Goal: Transaction & Acquisition: Purchase product/service

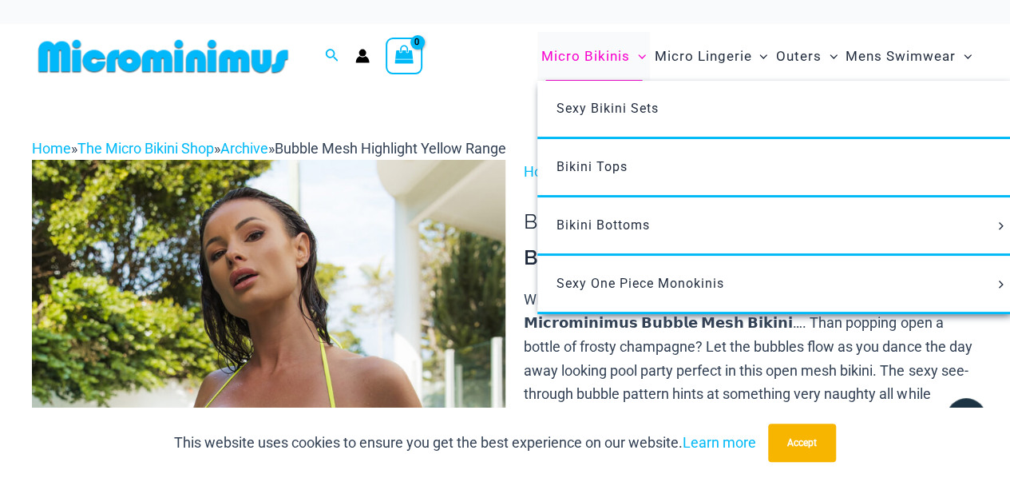
click at [614, 53] on span "Micro Bikinis" at bounding box center [586, 56] width 89 height 41
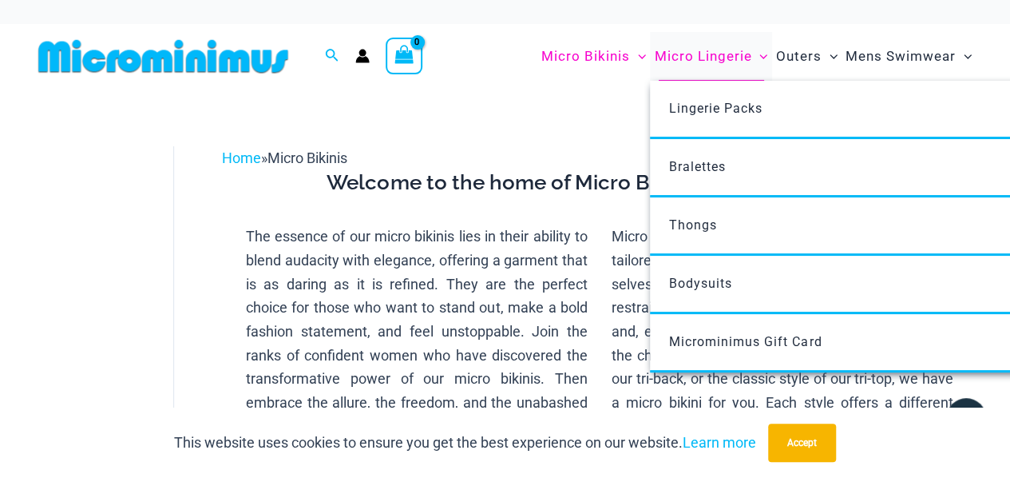
click at [704, 57] on span "Micro Lingerie" at bounding box center [702, 56] width 97 height 41
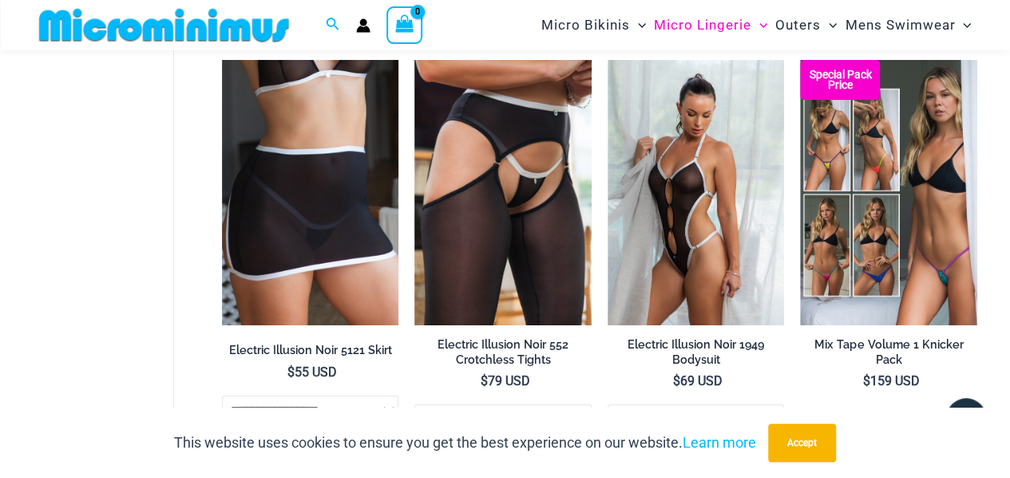
scroll to position [2849, 0]
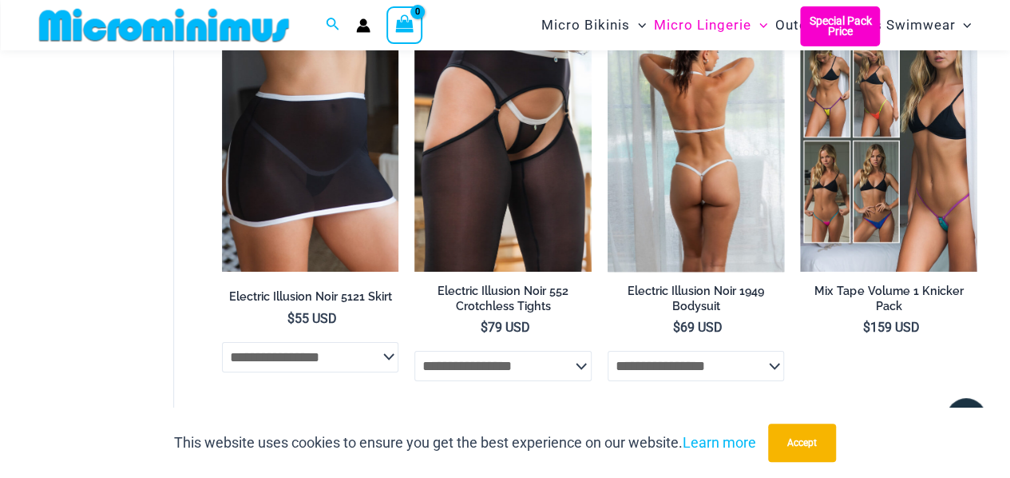
click at [716, 101] on img at bounding box center [696, 138] width 177 height 265
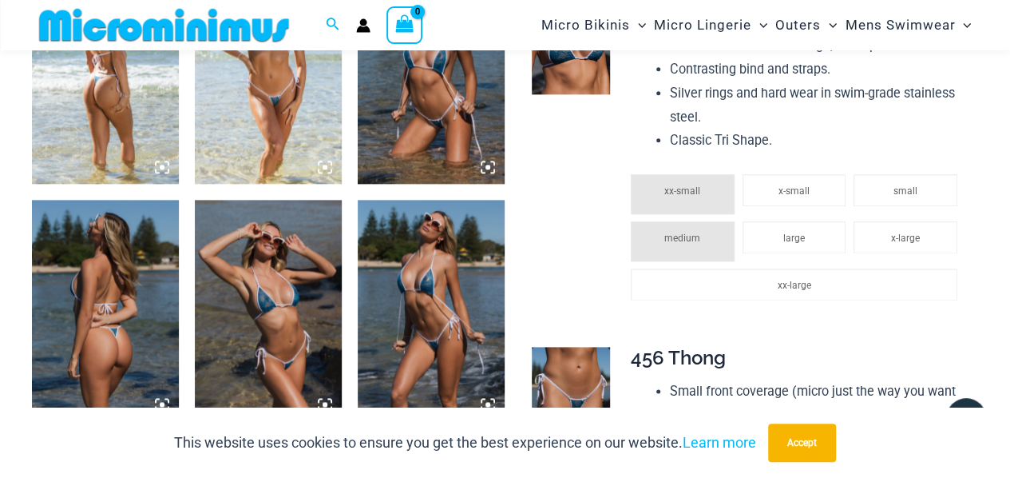
scroll to position [875, 0]
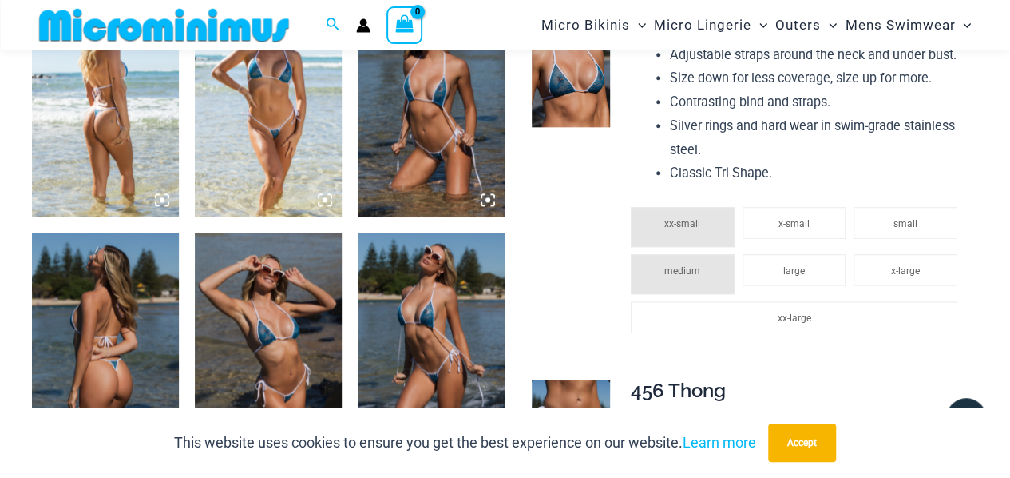
click at [107, 146] on img at bounding box center [105, 106] width 147 height 220
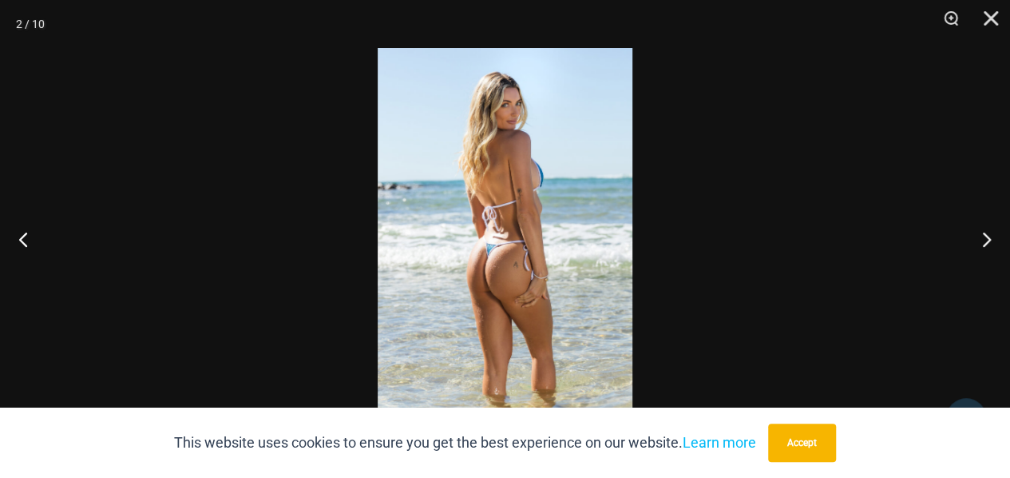
click at [492, 261] on img at bounding box center [505, 239] width 255 height 382
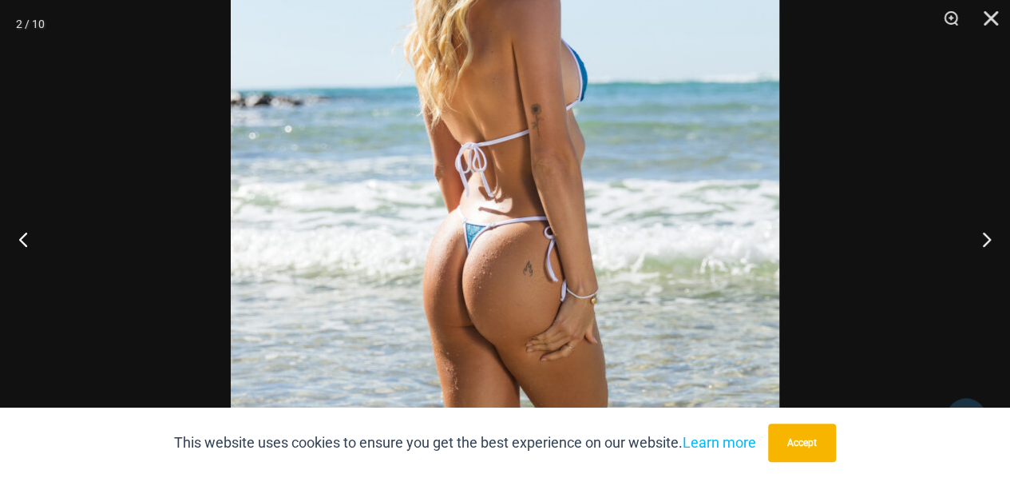
click at [610, 247] on img at bounding box center [505, 213] width 549 height 823
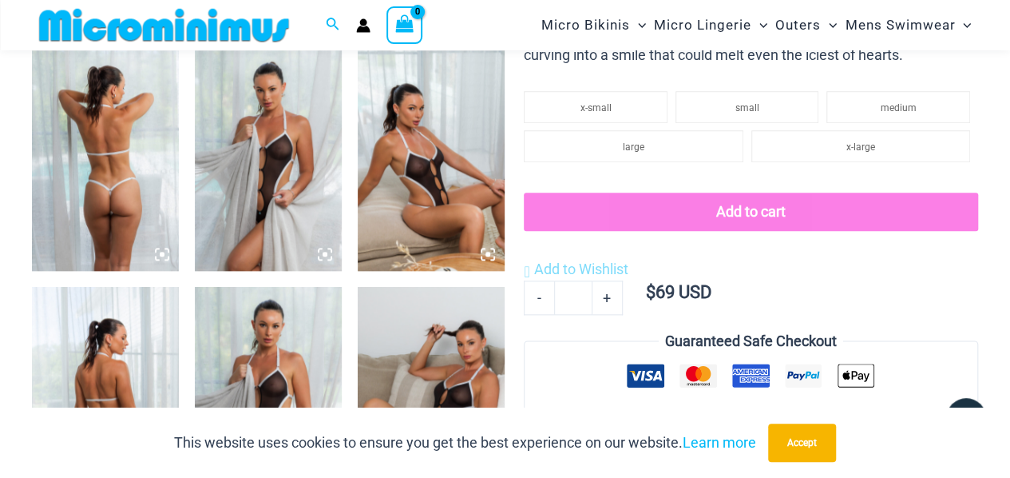
scroll to position [835, 0]
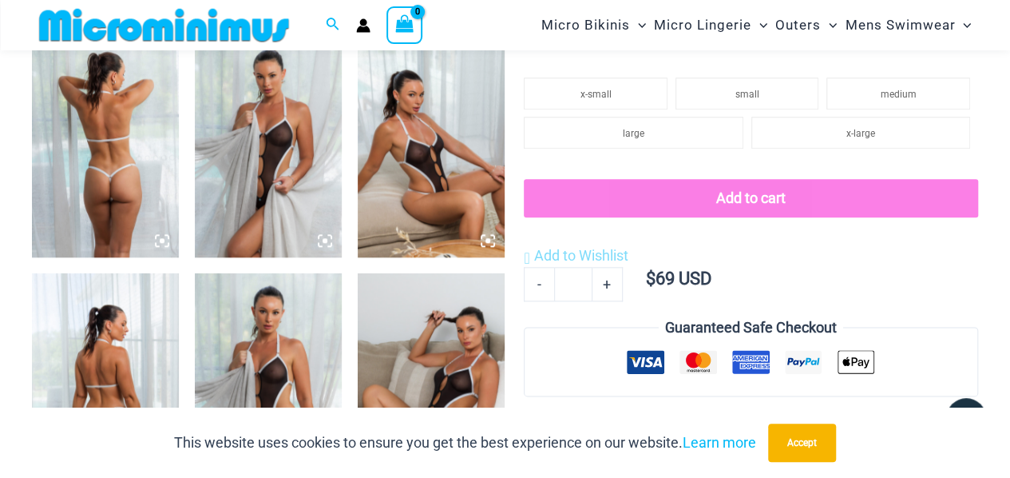
click at [244, 129] on img at bounding box center [268, 147] width 147 height 220
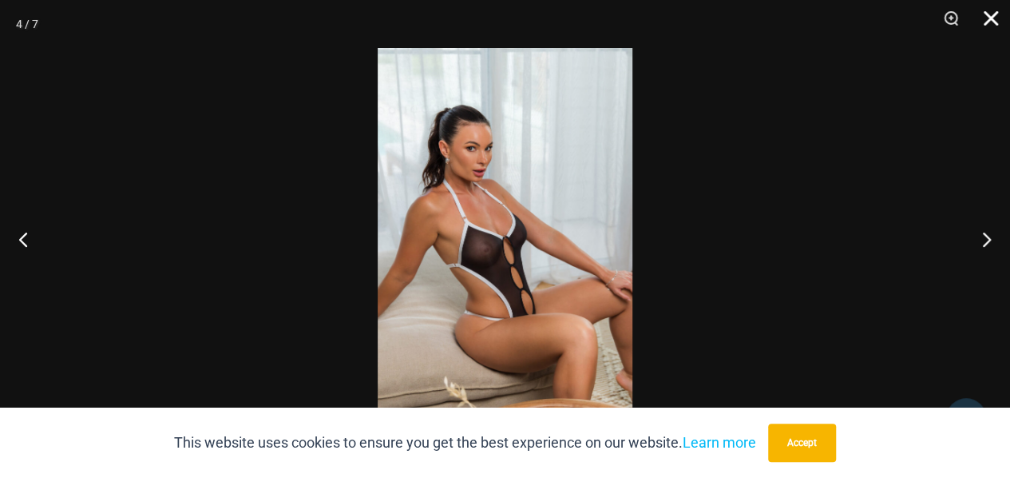
click at [990, 30] on button "Close" at bounding box center [986, 24] width 40 height 48
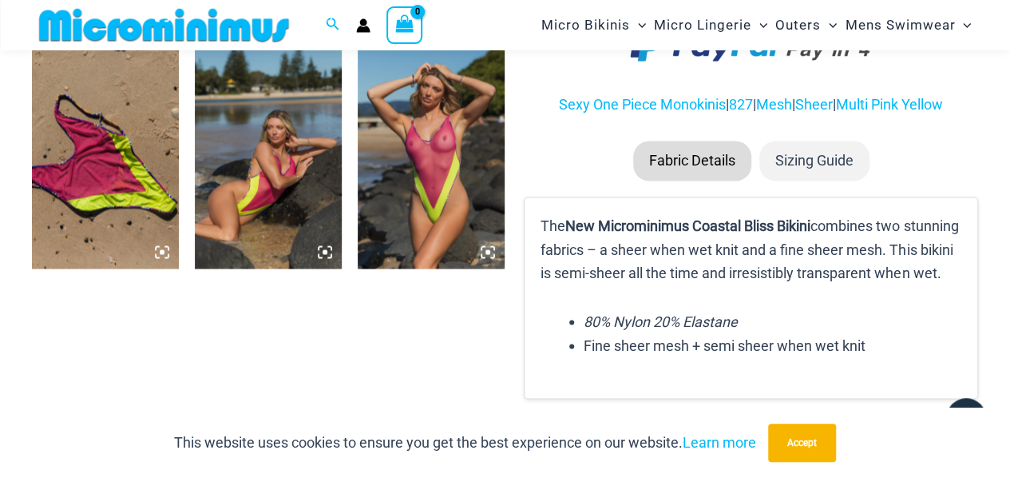
scroll to position [1339, 0]
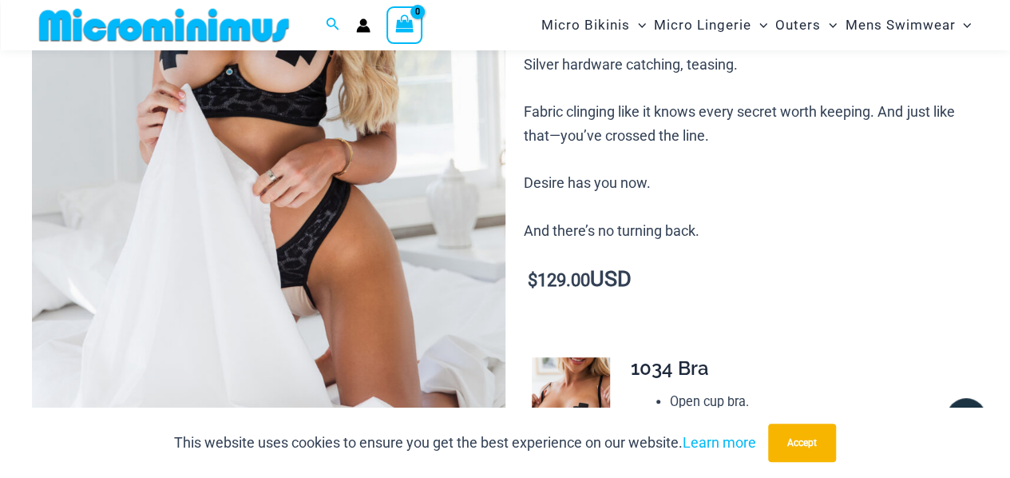
scroll to position [419, 0]
